Goal: Task Accomplishment & Management: Manage account settings

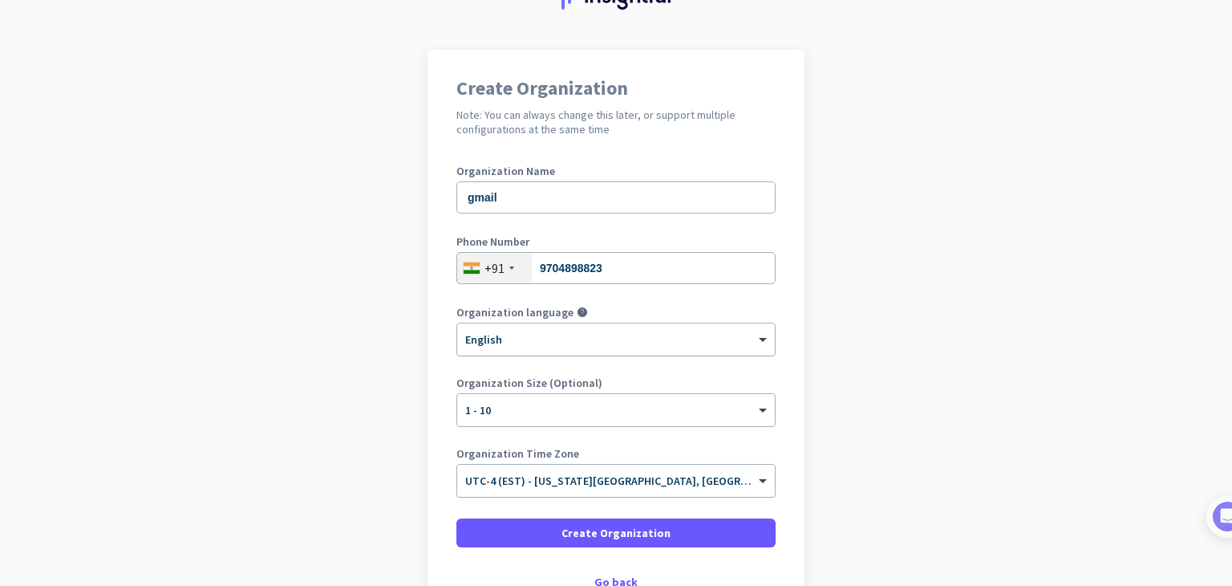
scroll to position [160, 0]
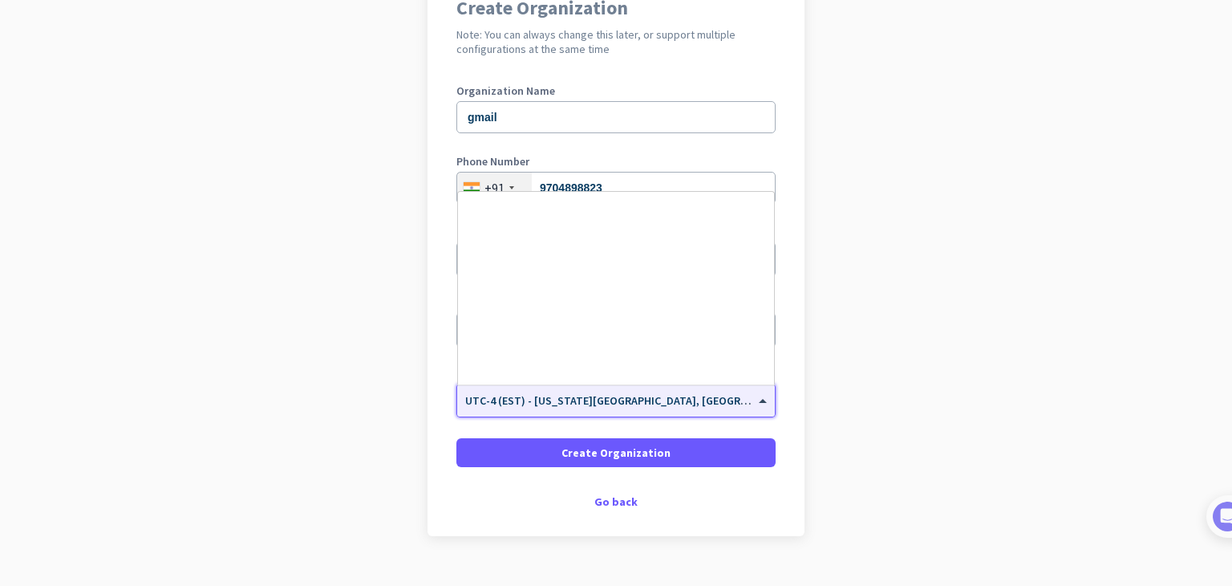
click at [755, 400] on span at bounding box center [765, 401] width 20 height 14
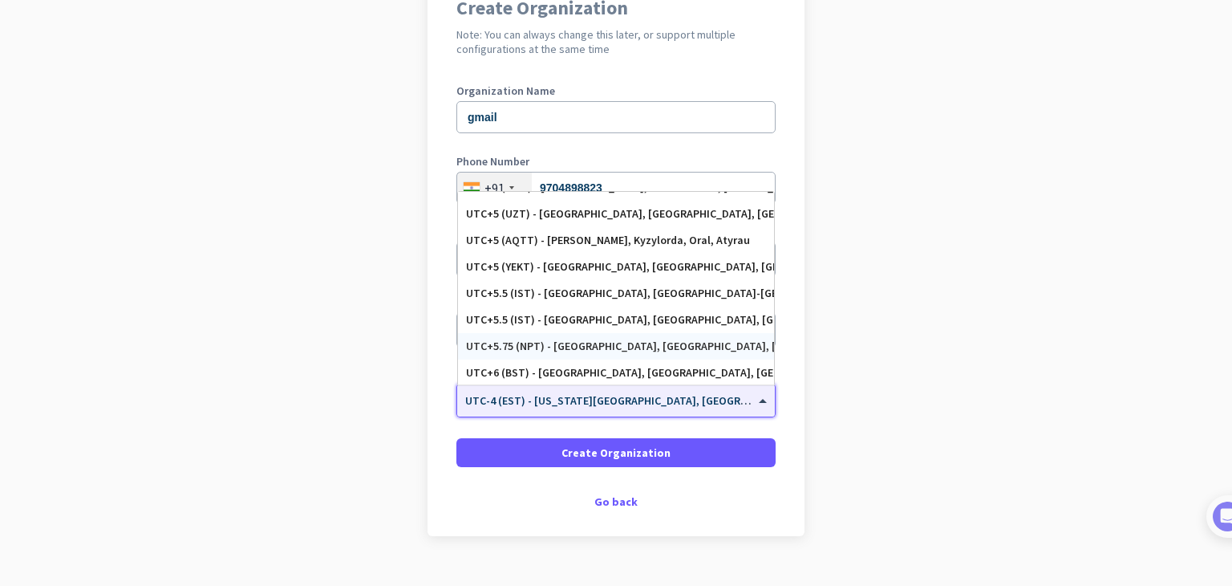
scroll to position [6346, 0]
click at [601, 292] on div "UTC+5.5 (IST) - [GEOGRAPHIC_DATA], [GEOGRAPHIC_DATA], [GEOGRAPHIC_DATA], [GEOGR…" at bounding box center [616, 293] width 300 height 14
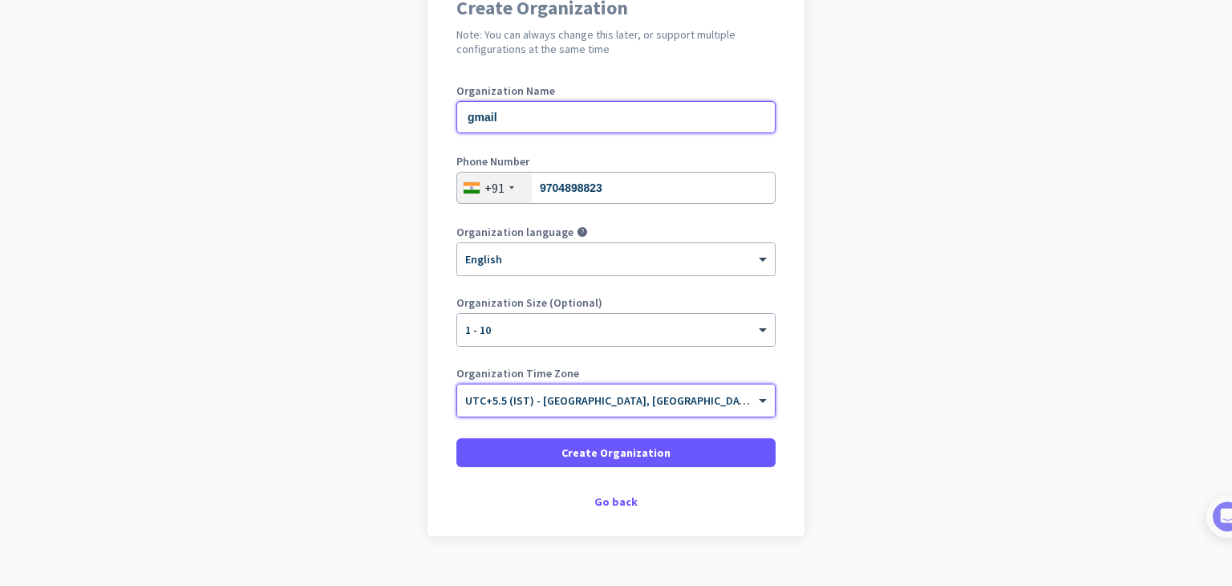
click at [486, 120] on input "gmail" at bounding box center [616, 117] width 319 height 32
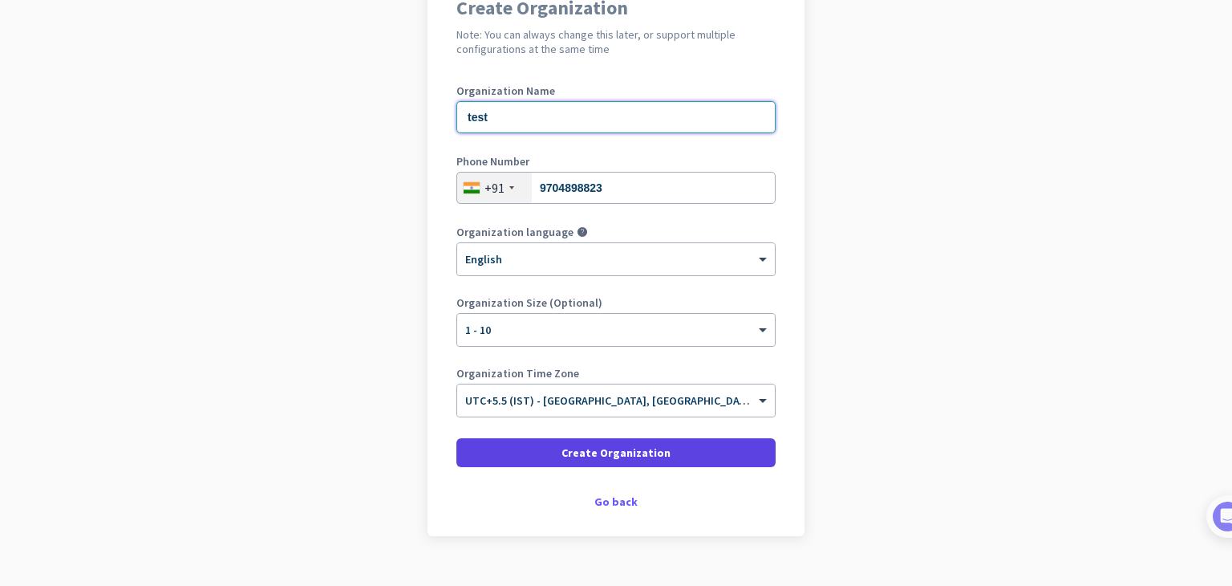
type input "test"
click at [626, 453] on span "Create Organization" at bounding box center [616, 452] width 109 height 16
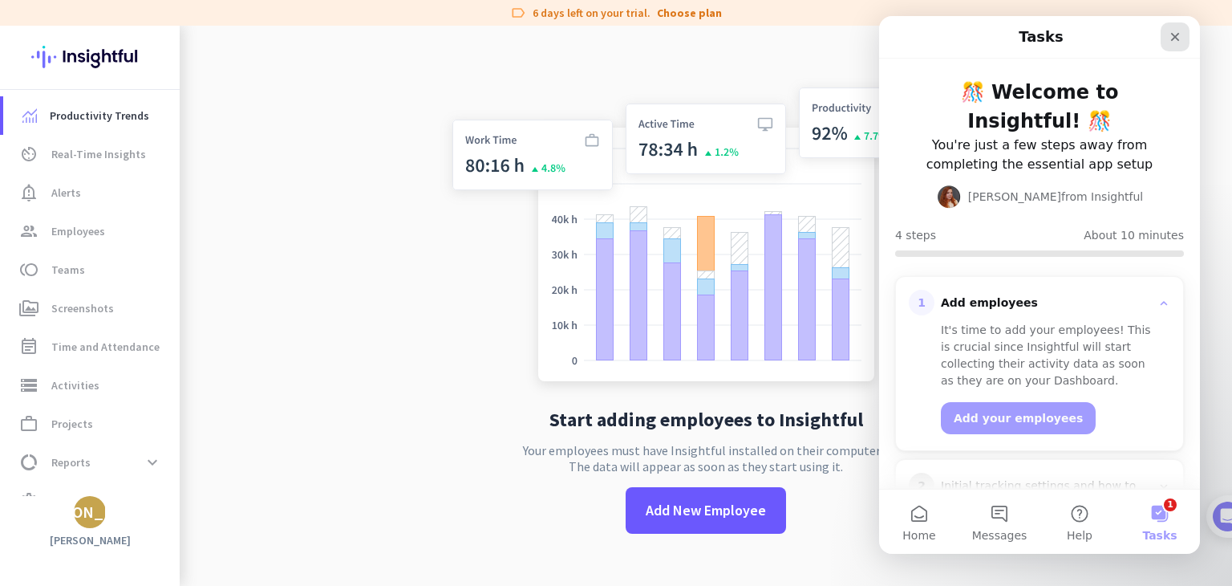
click at [1178, 39] on icon "Close" at bounding box center [1175, 37] width 9 height 9
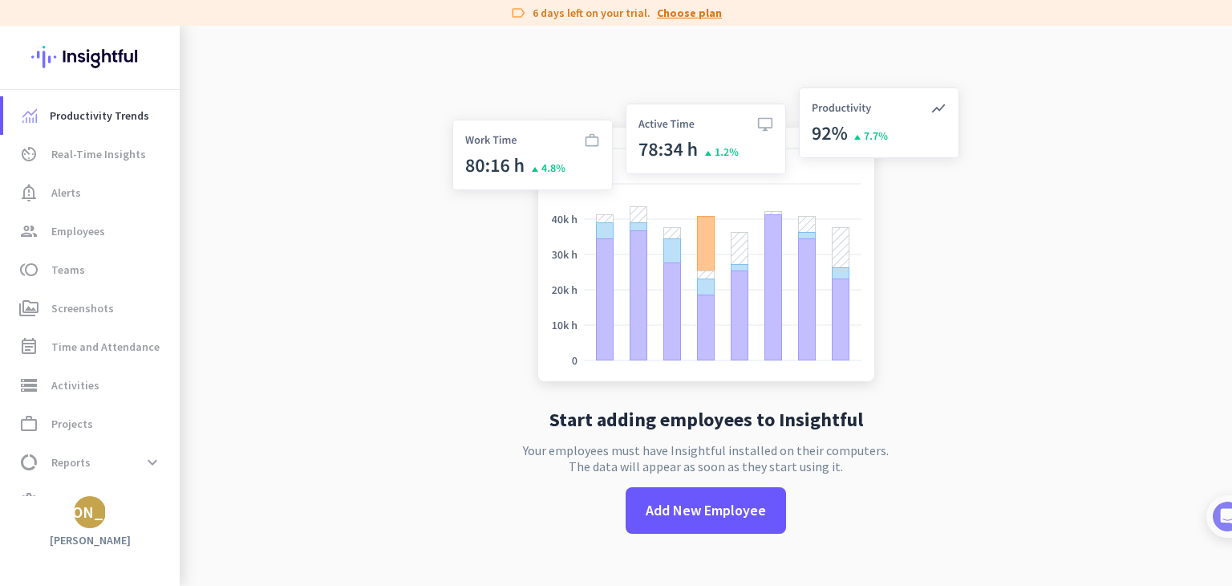
click at [680, 7] on link "Choose plan" at bounding box center [689, 13] width 65 height 16
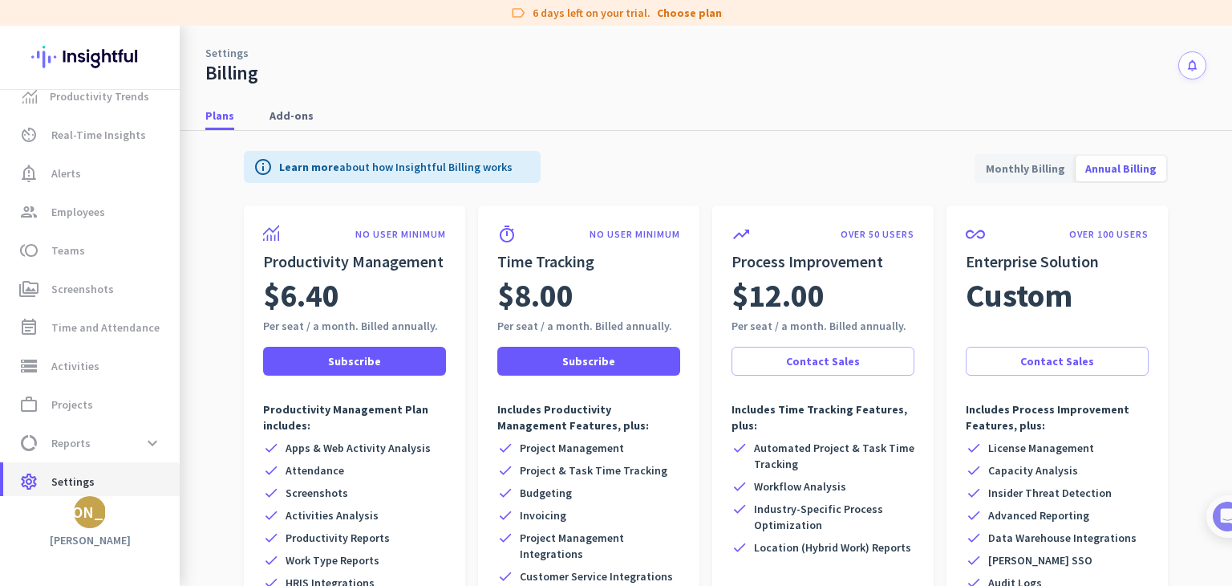
scroll to position [30, 0]
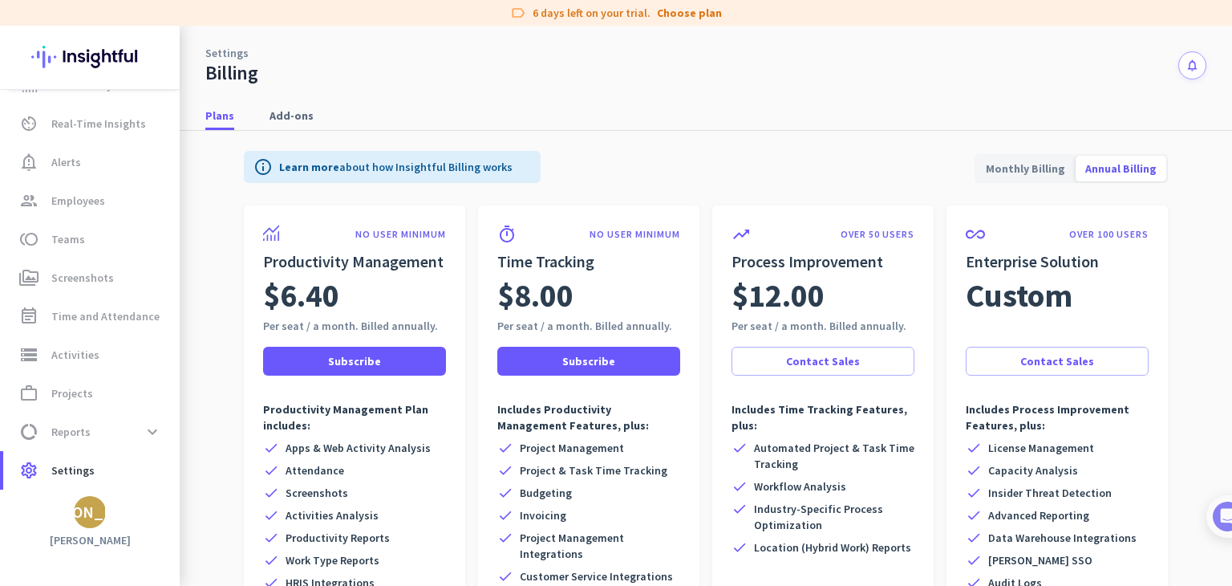
click at [95, 517] on div "[PERSON_NAME]" at bounding box center [90, 512] width 121 height 16
click at [160, 481] on span "Sign out" at bounding box center [175, 481] width 97 height 14
